Goal: Task Accomplishment & Management: Use online tool/utility

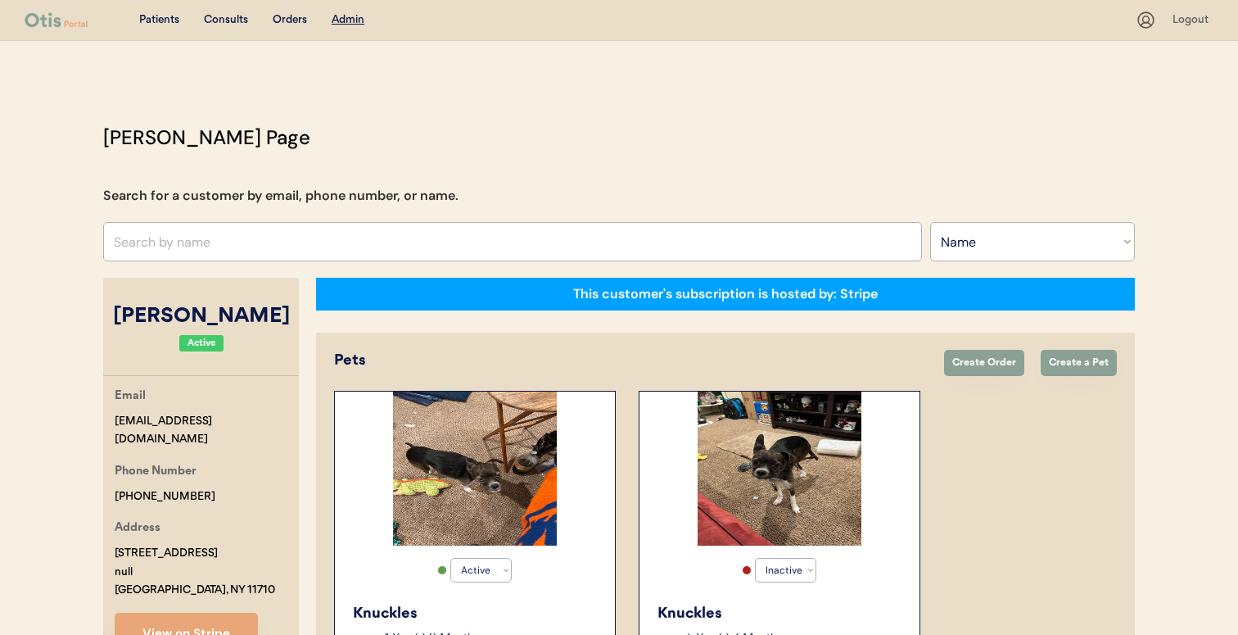
select select ""Name""
select select "true"
select select "false"
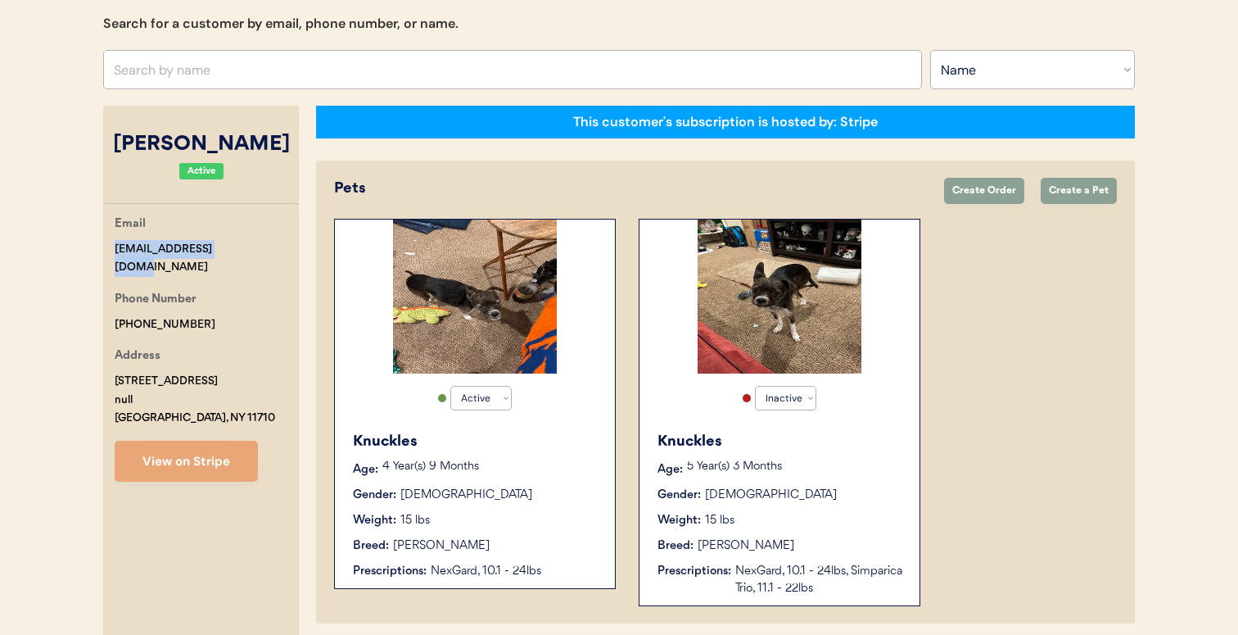
scroll to position [172, 0]
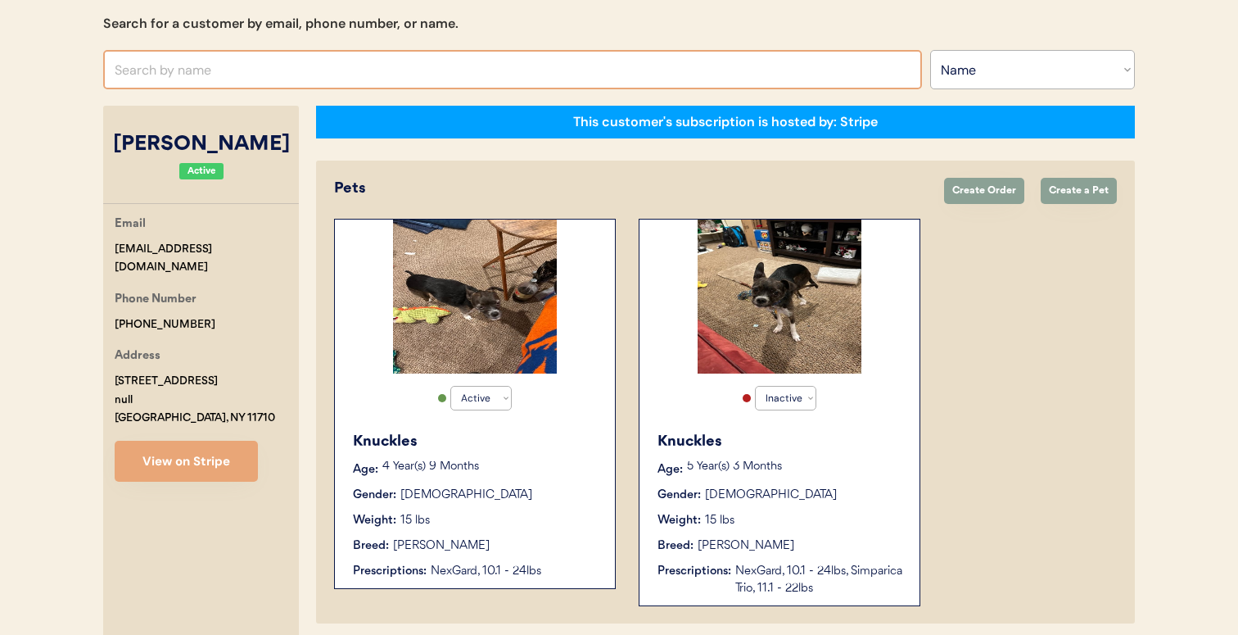
click at [490, 76] on input "text" at bounding box center [512, 69] width 819 height 39
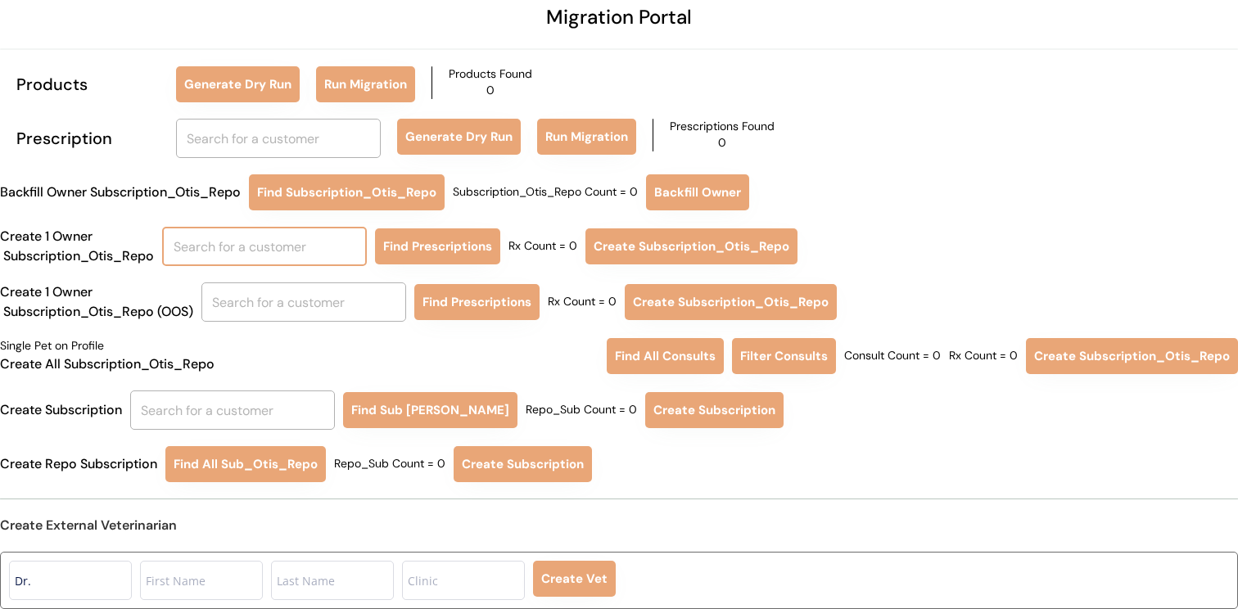
click at [270, 242] on input "text" at bounding box center [264, 246] width 205 height 39
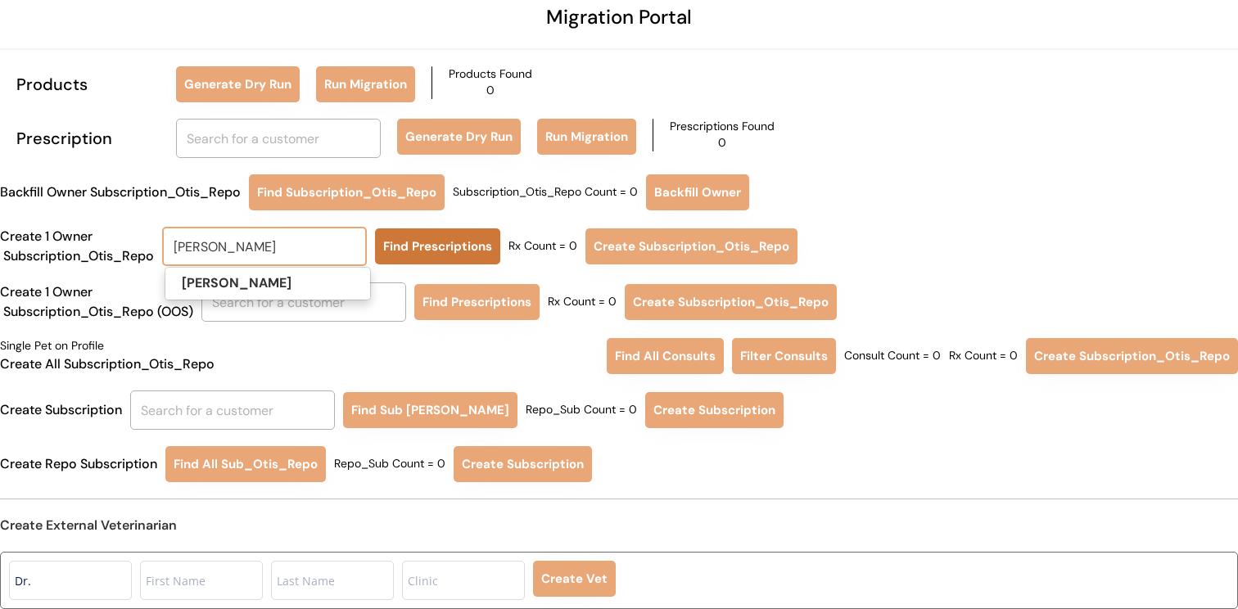
type input "ROBIN COGAR"
click at [462, 242] on button "Find Prescriptions" at bounding box center [437, 246] width 125 height 36
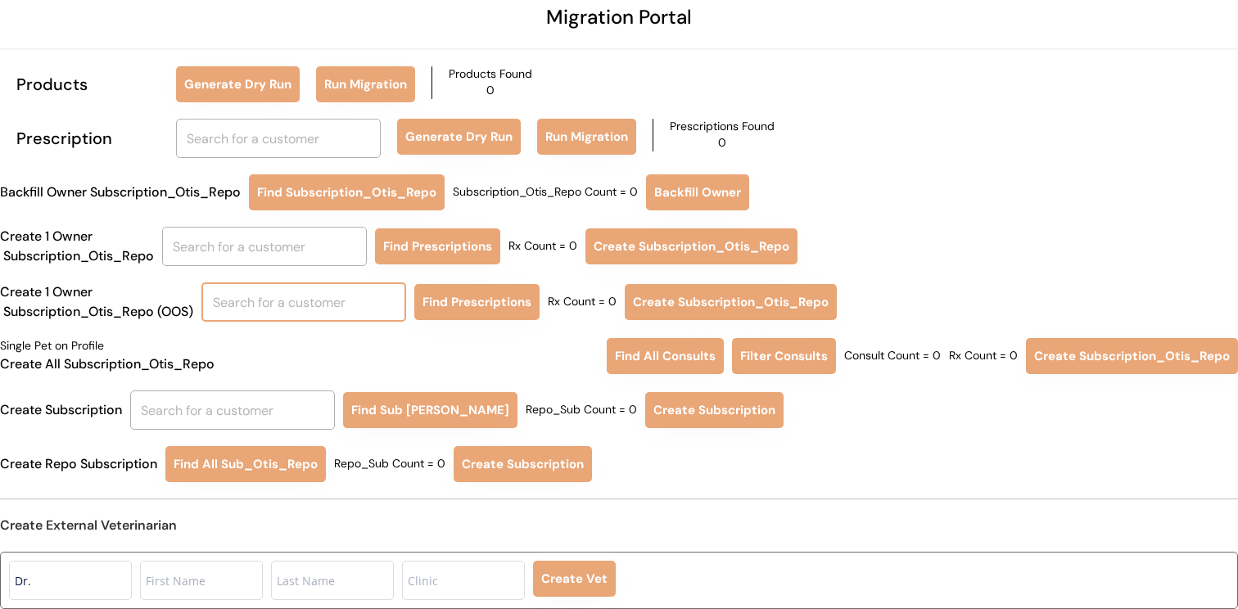
click at [404, 294] on input "text" at bounding box center [303, 302] width 205 height 39
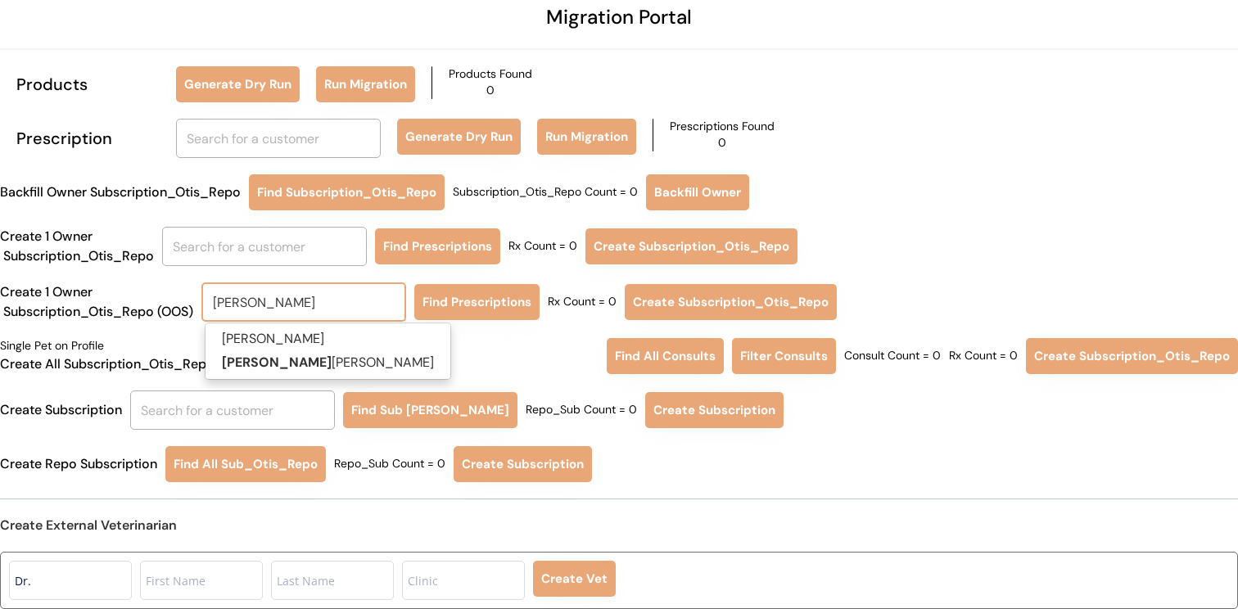
type input "ROBIN CO"
type input "ROBIN COgar"
type input "ROBIN COG"
type input "ROBIN COGar"
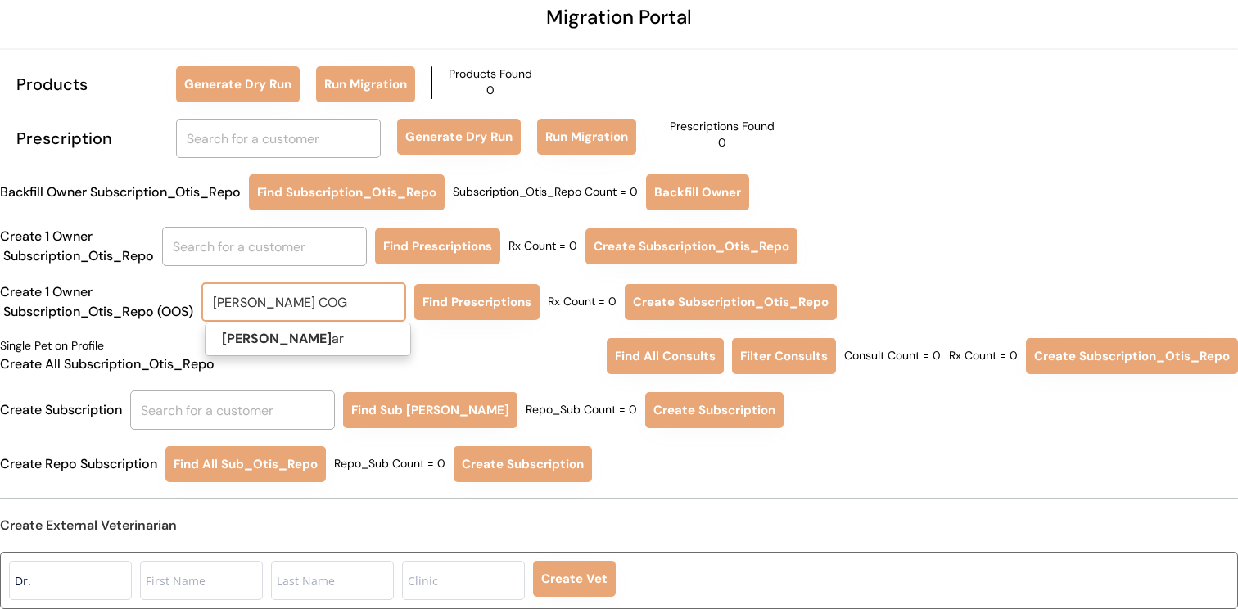
type input "ROBIN COGA"
type input "ROBIN COGAr"
click at [400, 341] on p "Robin Cogar" at bounding box center [308, 340] width 205 height 24
type input "Robin Cogar"
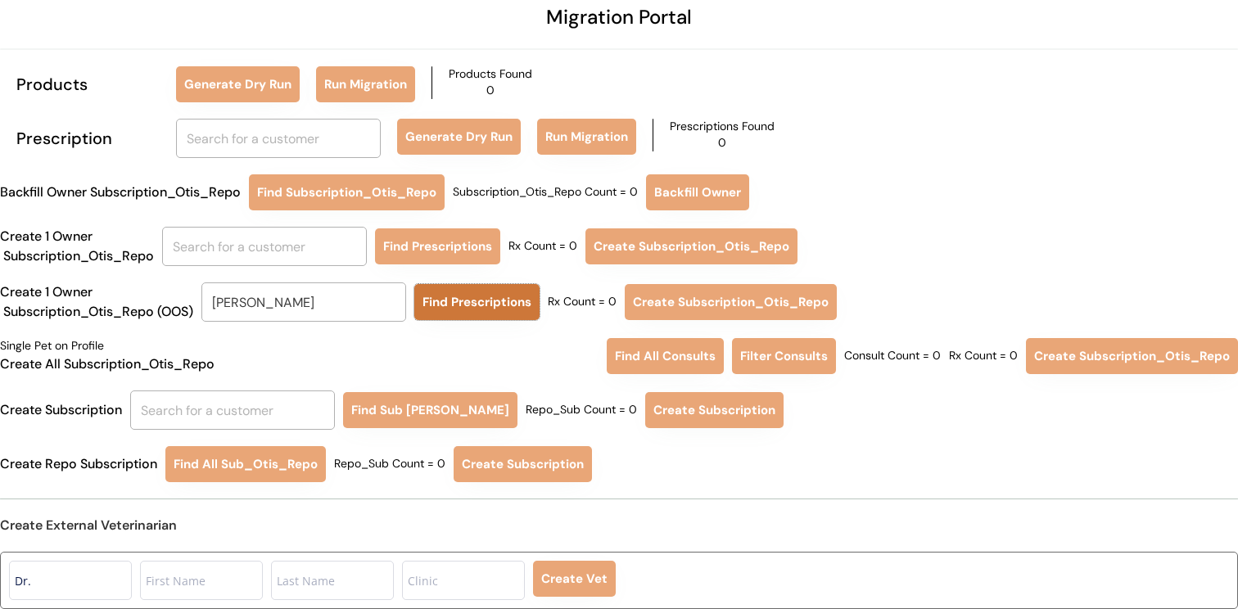
click at [455, 305] on button "Find Prescriptions" at bounding box center [476, 302] width 125 height 36
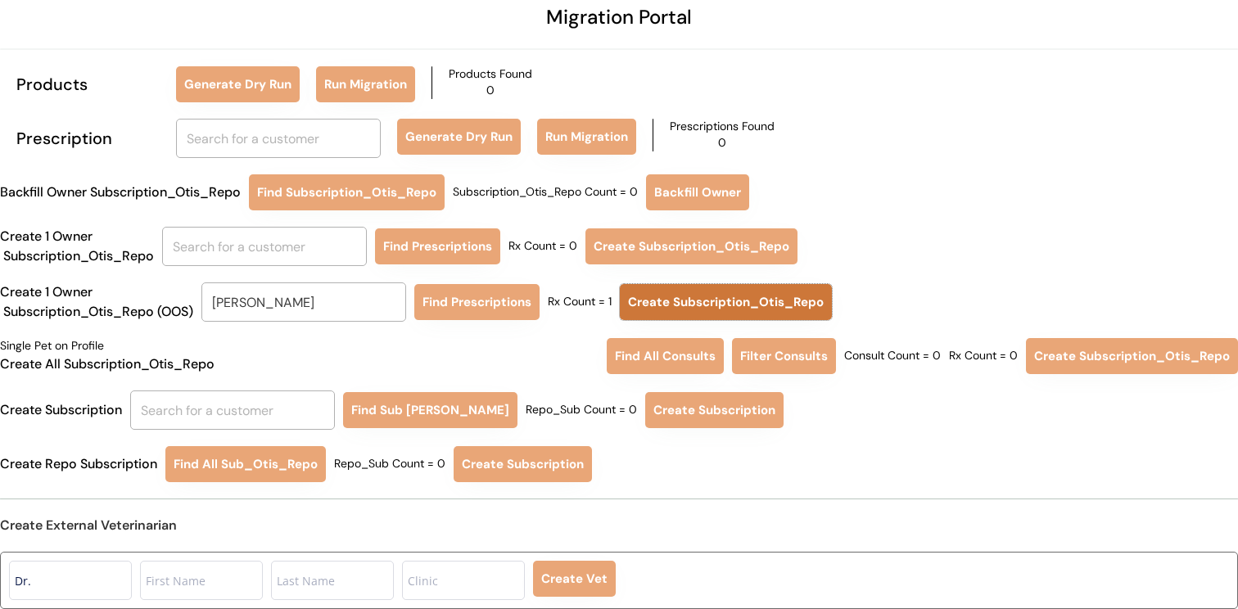
click at [678, 296] on button "Create Subscription_Otis_Repo" at bounding box center [726, 302] width 212 height 36
